Goal: Find specific page/section: Find specific page/section

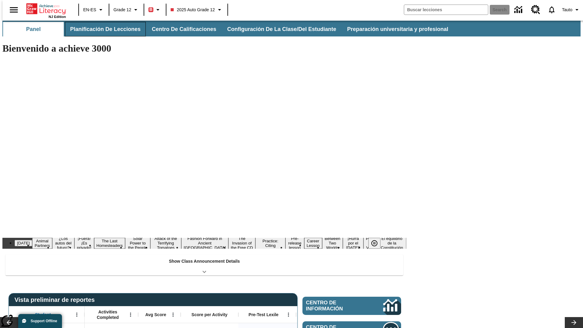
click at [102, 29] on button "Planificación de lecciones" at bounding box center [105, 29] width 81 height 15
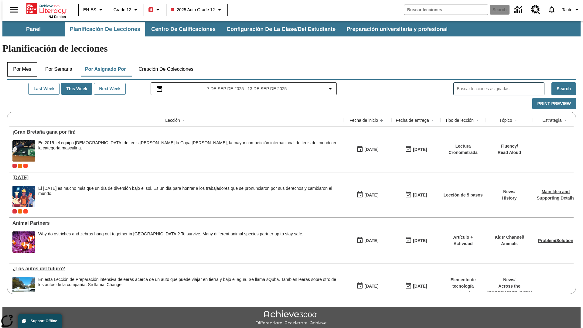
click at [20, 62] on button "Por mes" at bounding box center [22, 69] width 30 height 15
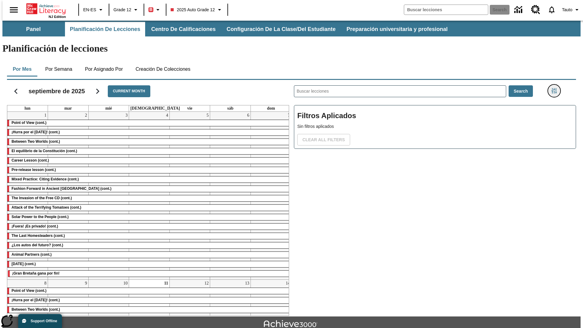
click at [556, 88] on icon "Menú lateral de filtros" at bounding box center [553, 90] width 5 height 5
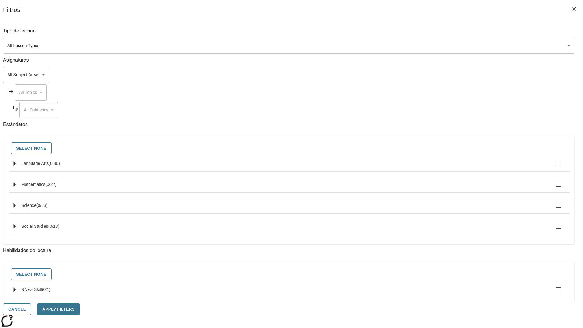
click at [437, 46] on body "Saltar al contenido principal NJ Edition EN-ES Grade 12 B 2025 Auto Grade 12 Se…" at bounding box center [291, 188] width 578 height 335
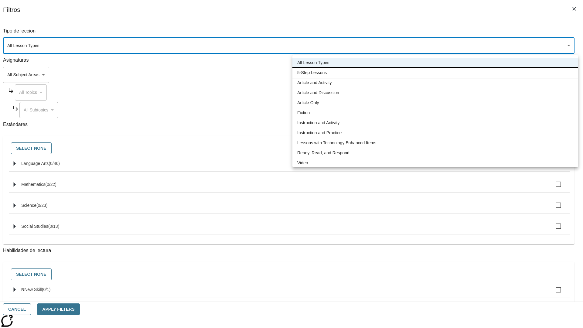
click at [435, 73] on li "5-Step Lessons" at bounding box center [435, 73] width 286 height 10
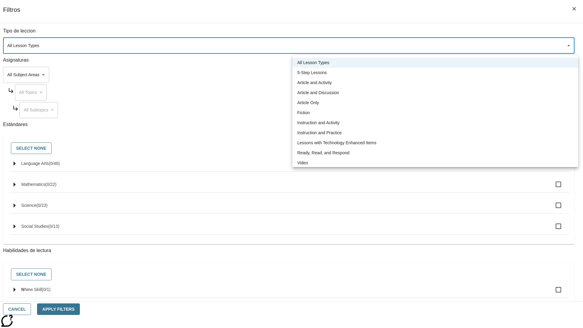
type input "1"
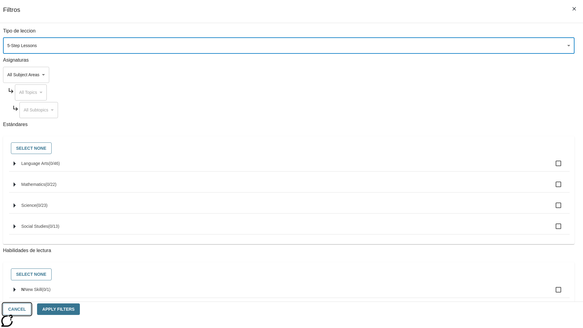
click at [31, 309] on button "Cancel" at bounding box center [17, 309] width 28 height 12
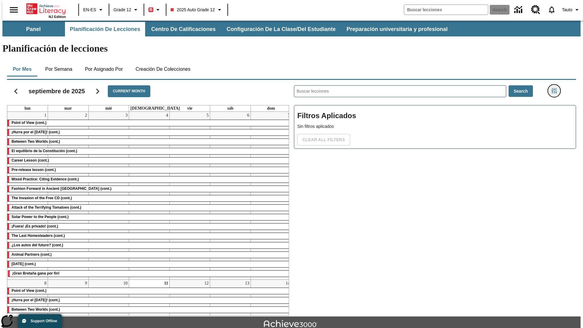
click at [556, 88] on icon "Menú lateral de filtros" at bounding box center [553, 90] width 5 height 5
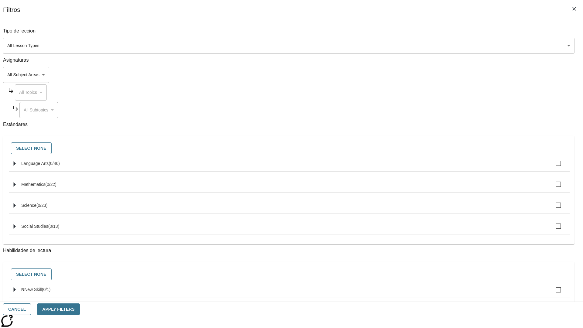
click at [437, 46] on body "Saltar al contenido principal NJ Edition EN-ES Grade 12 B 2025 Auto Grade 12 Se…" at bounding box center [291, 188] width 578 height 335
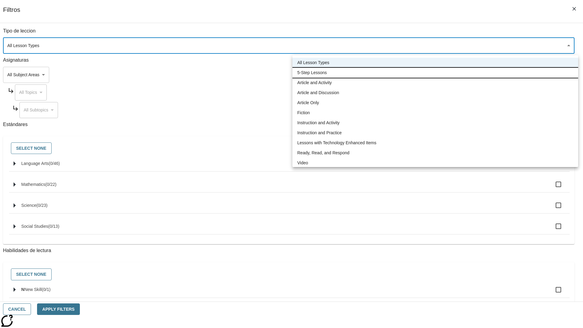
click at [435, 73] on li "5-Step Lessons" at bounding box center [435, 73] width 286 height 10
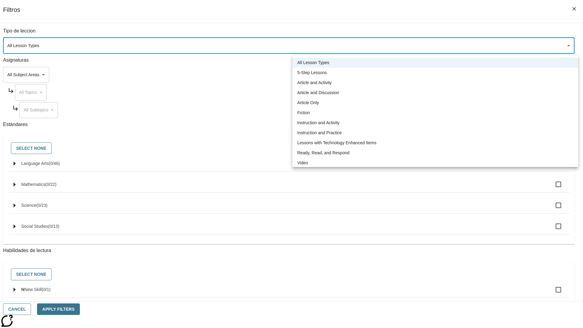
type input "1"
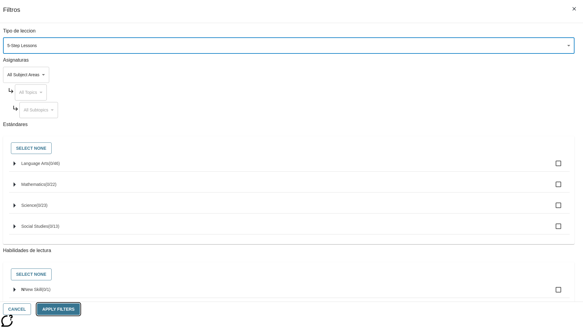
click at [79, 309] on button "Apply Filters" at bounding box center [58, 309] width 42 height 12
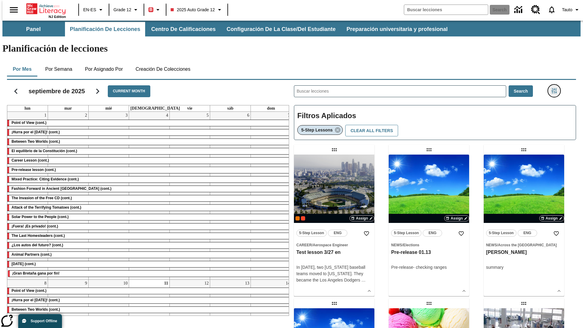
click at [556, 88] on icon "Menú lateral de filtros" at bounding box center [553, 90] width 5 height 5
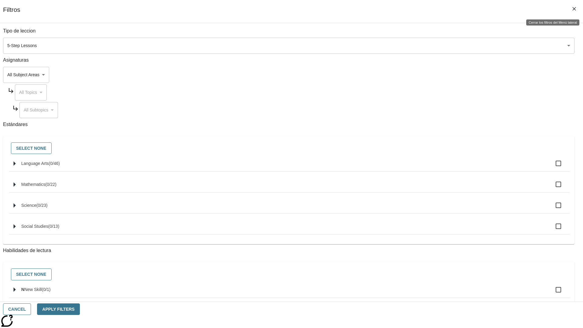
click at [574, 9] on icon "Cerrar los filtros del Menú lateral" at bounding box center [574, 9] width 4 height 4
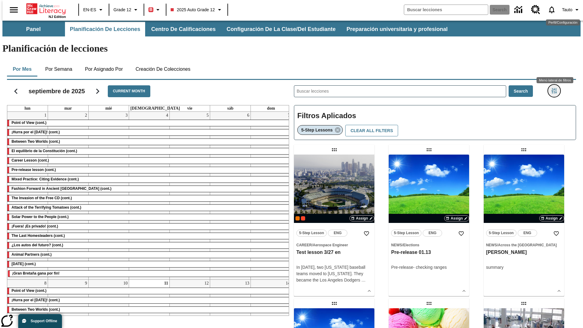
click at [556, 88] on icon "Menú lateral de filtros" at bounding box center [553, 90] width 5 height 5
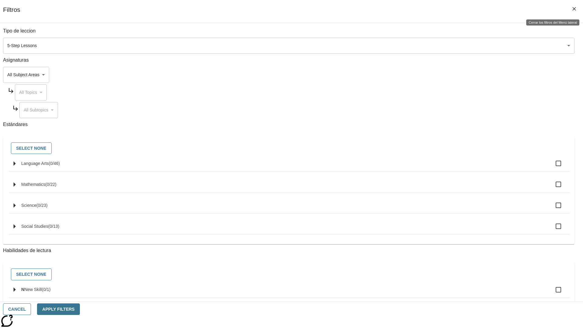
click at [574, 9] on icon "Cerrar los filtros del Menú lateral" at bounding box center [574, 9] width 4 height 4
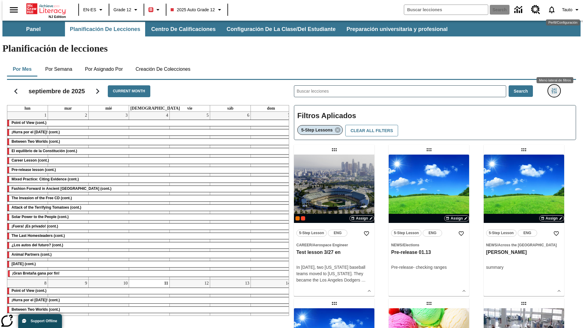
click at [556, 88] on icon "Menú lateral de filtros" at bounding box center [553, 90] width 5 height 5
